Goal: Task Accomplishment & Management: Manage account settings

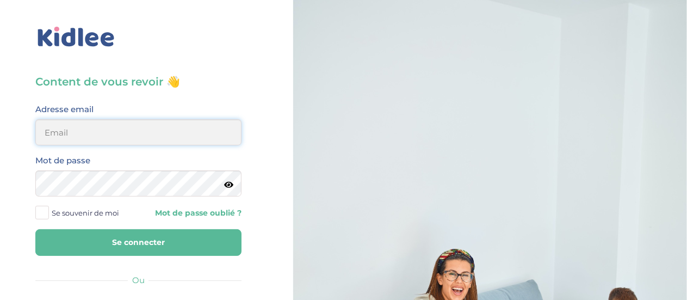
type input "ioanaungur2004@gmail.com"
click at [176, 134] on input "ioanaungur2004@gmail.com" at bounding box center [138, 132] width 206 height 26
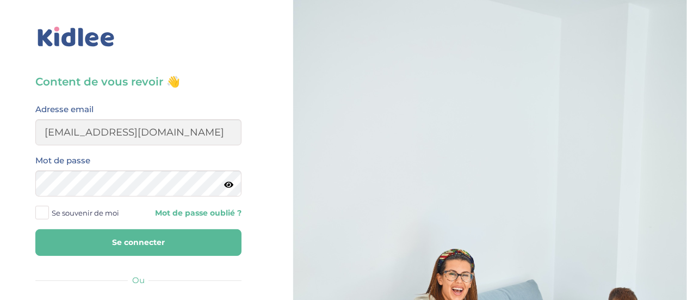
click at [146, 240] on button "Se connecter" at bounding box center [138, 242] width 206 height 27
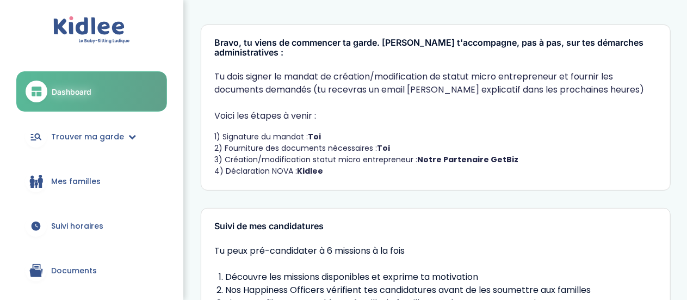
click at [90, 232] on link "Suivi horaires" at bounding box center [91, 225] width 151 height 39
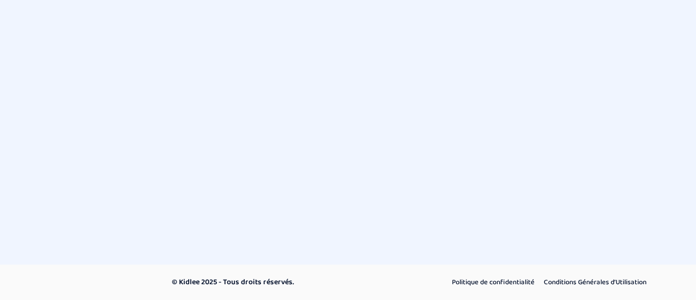
select select "septembre 2025"
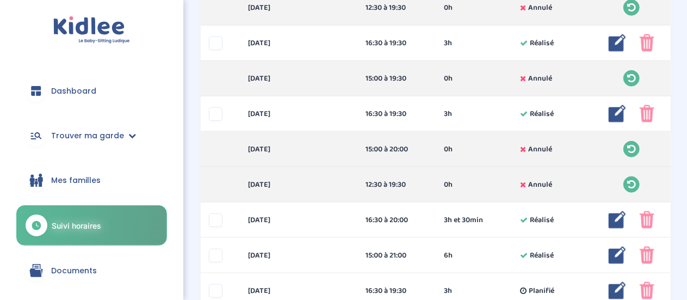
scroll to position [614, 0]
